Goal: Information Seeking & Learning: Learn about a topic

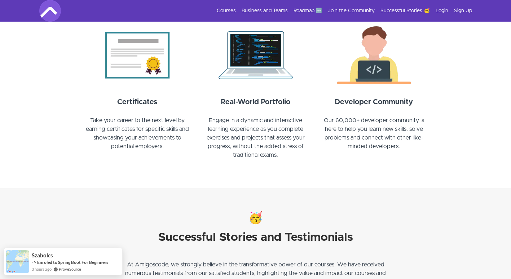
scroll to position [794, 0]
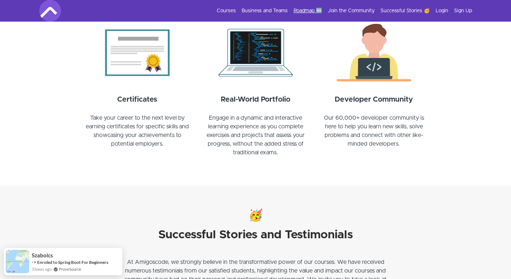
click at [321, 13] on link "Roadmap 🆕" at bounding box center [308, 10] width 29 height 7
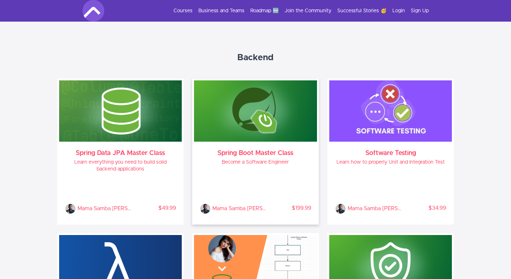
scroll to position [541, 0]
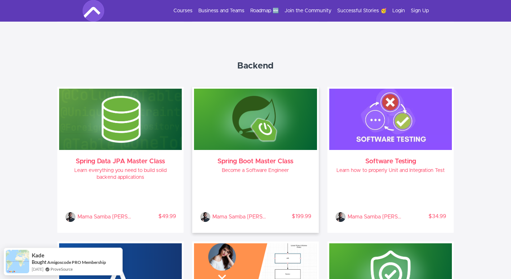
click at [261, 130] on img at bounding box center [255, 119] width 123 height 61
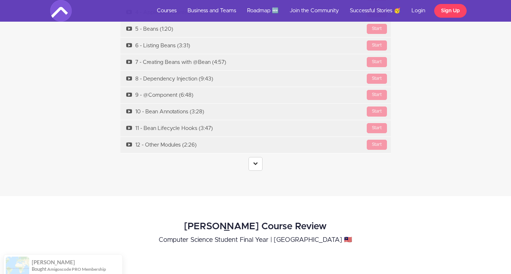
scroll to position [2525, 0]
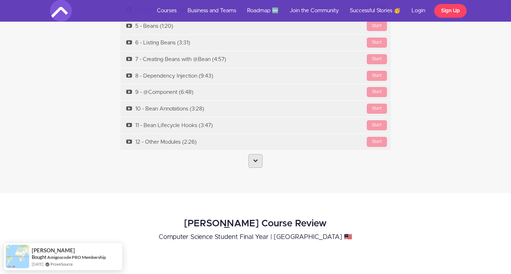
click at [257, 155] on link at bounding box center [256, 161] width 14 height 14
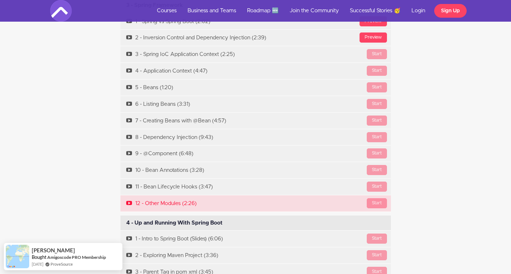
scroll to position [2453, 0]
